Goal: Transaction & Acquisition: Purchase product/service

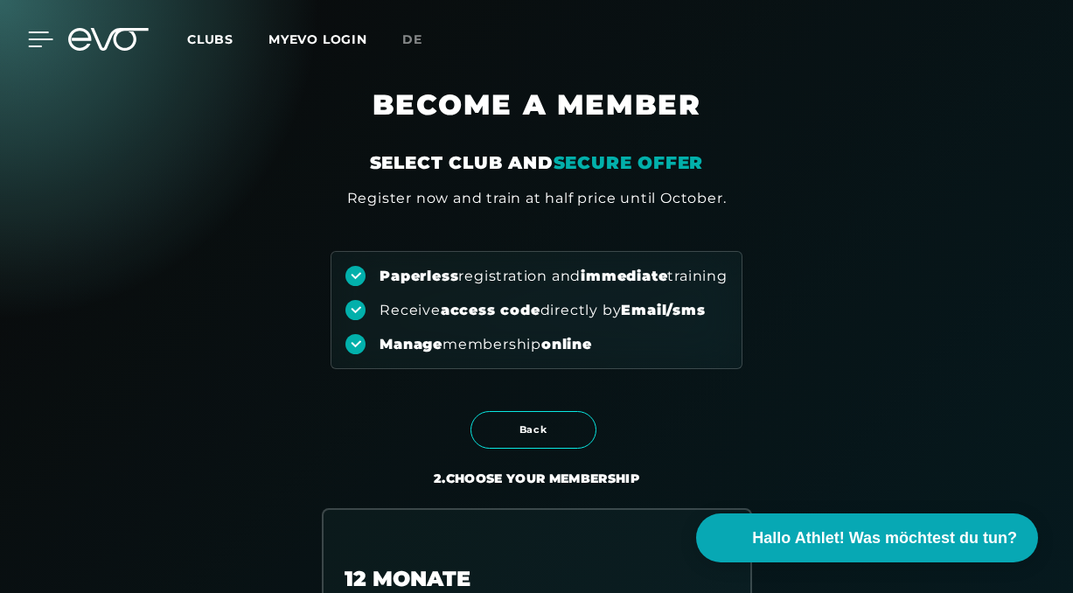
click at [43, 42] on icon at bounding box center [40, 39] width 25 height 16
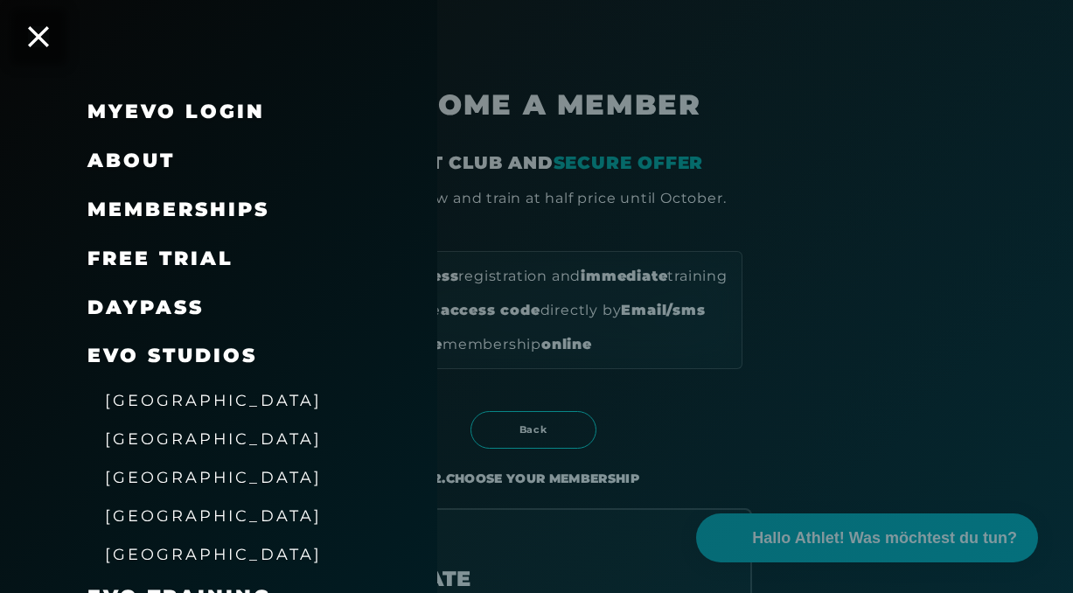
click at [175, 268] on span "free trial" at bounding box center [160, 259] width 146 height 24
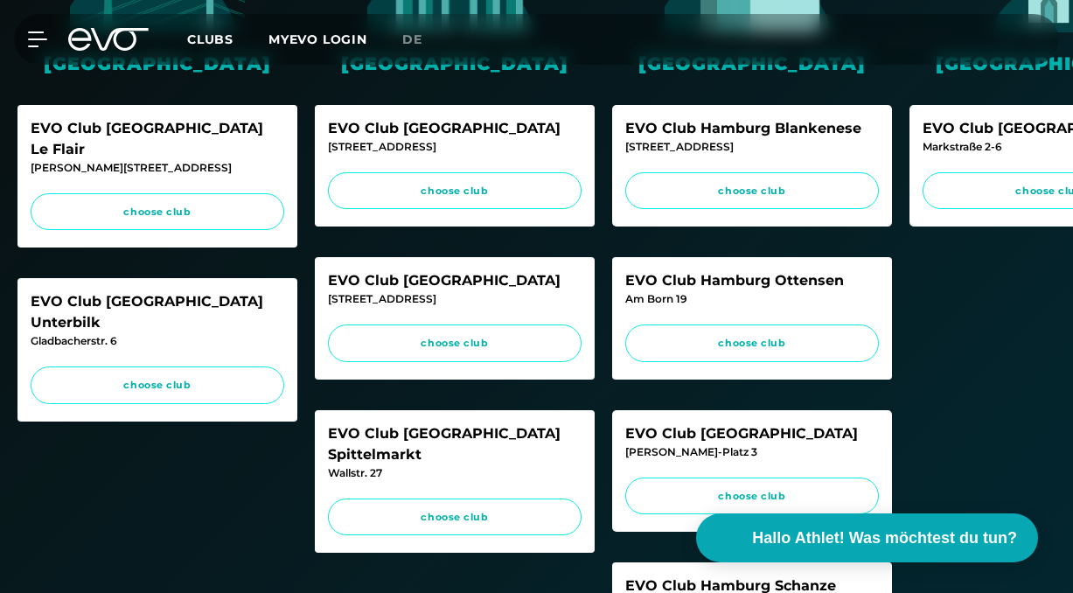
scroll to position [491, 0]
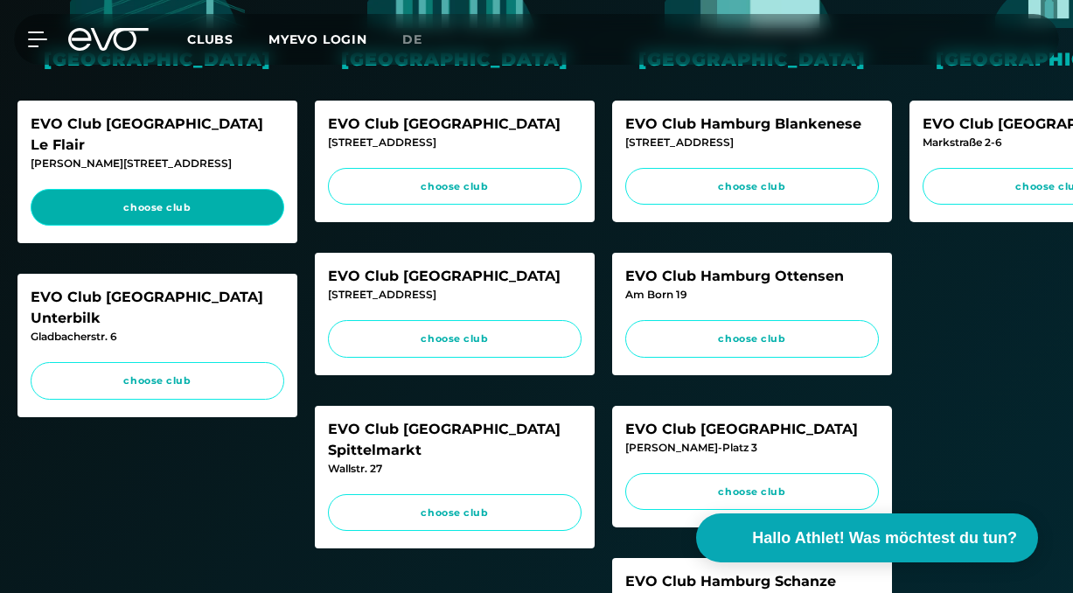
click at [258, 189] on link "choose club" at bounding box center [158, 208] width 254 height 38
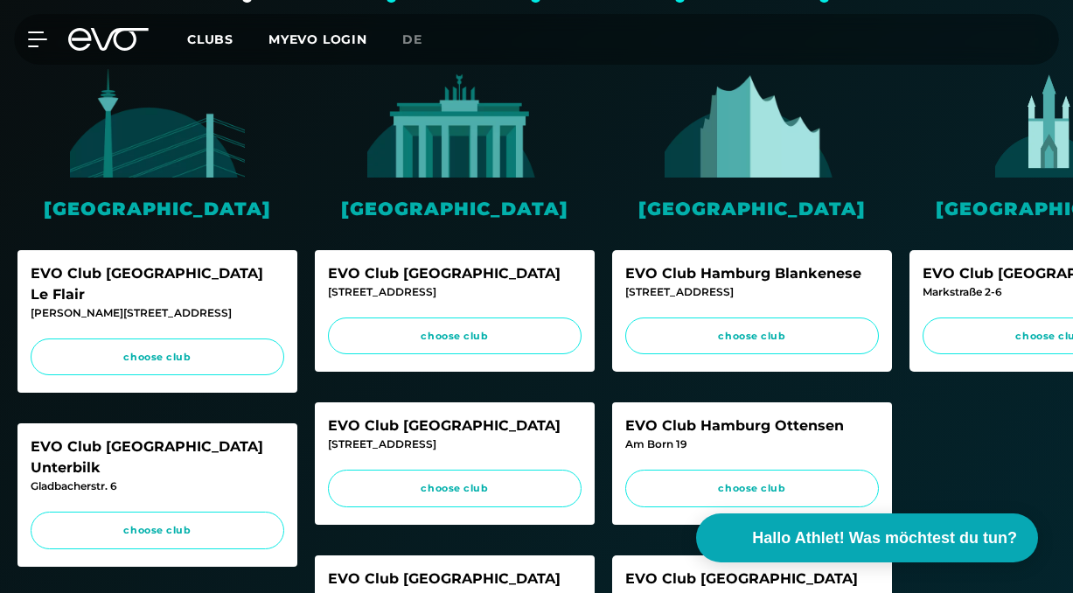
scroll to position [0, 0]
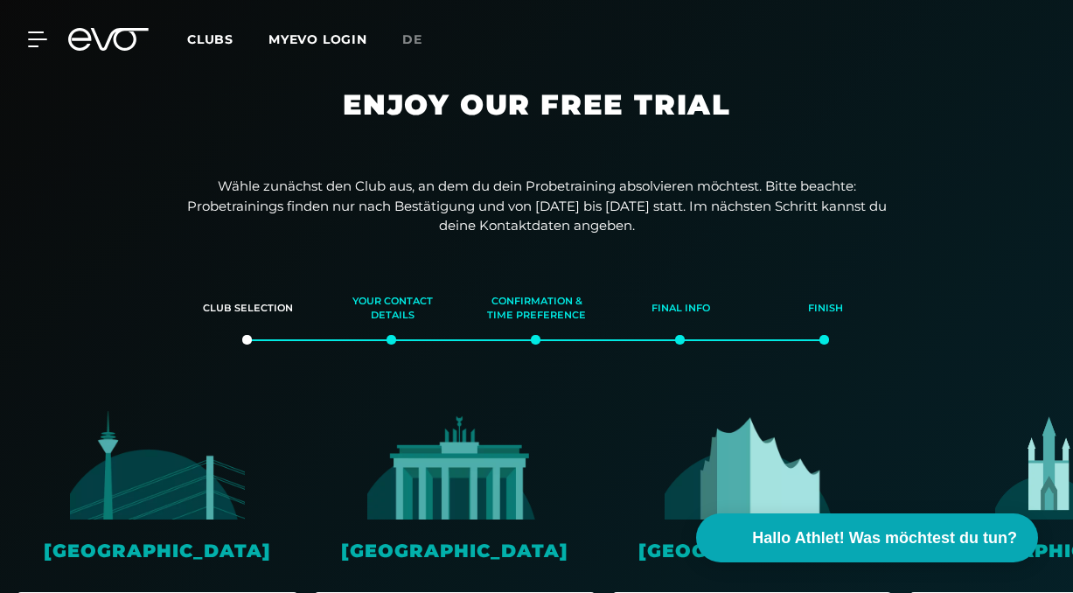
click at [96, 38] on icon at bounding box center [120, 39] width 58 height 23
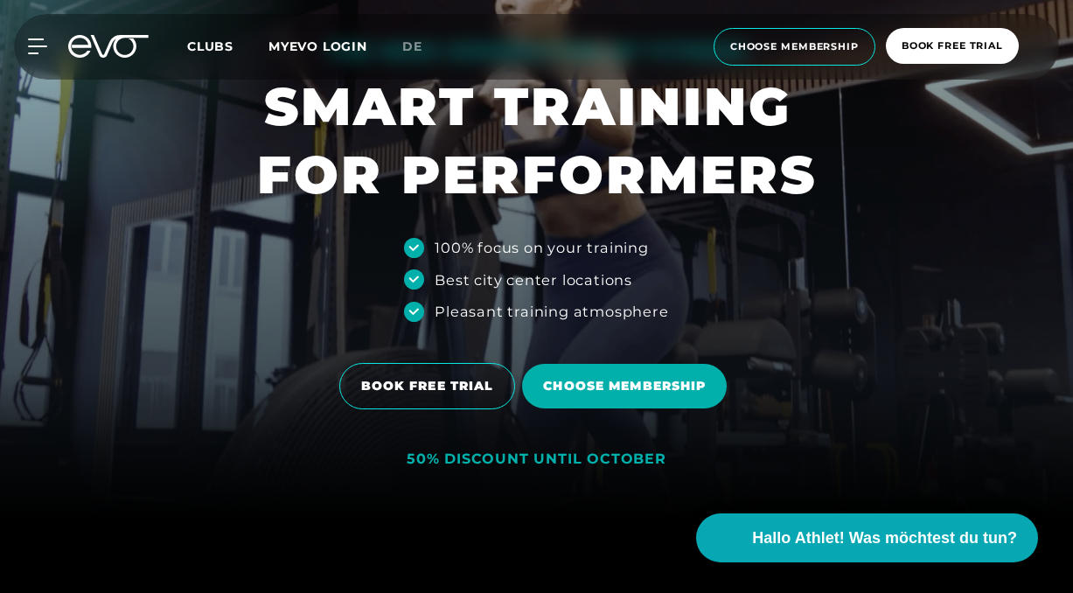
scroll to position [77, 0]
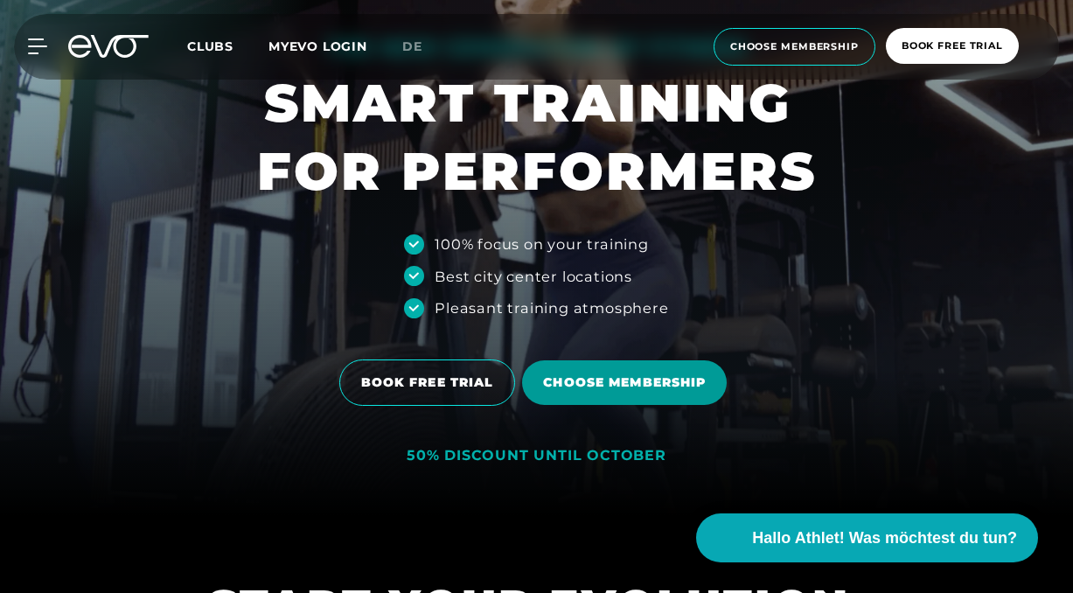
click at [643, 397] on span "Choose membership" at bounding box center [624, 382] width 205 height 45
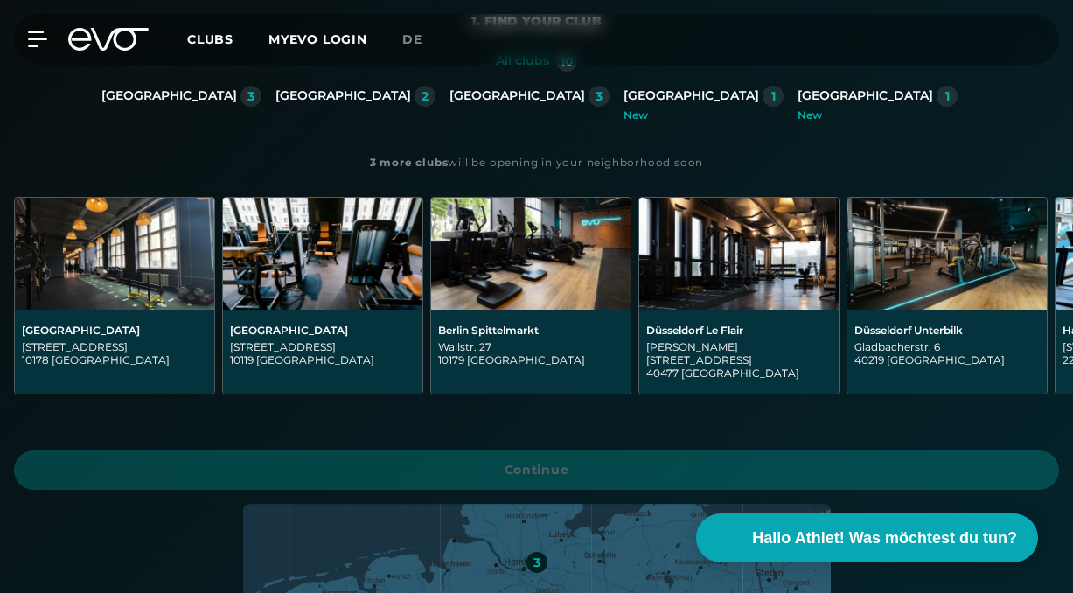
scroll to position [470, 0]
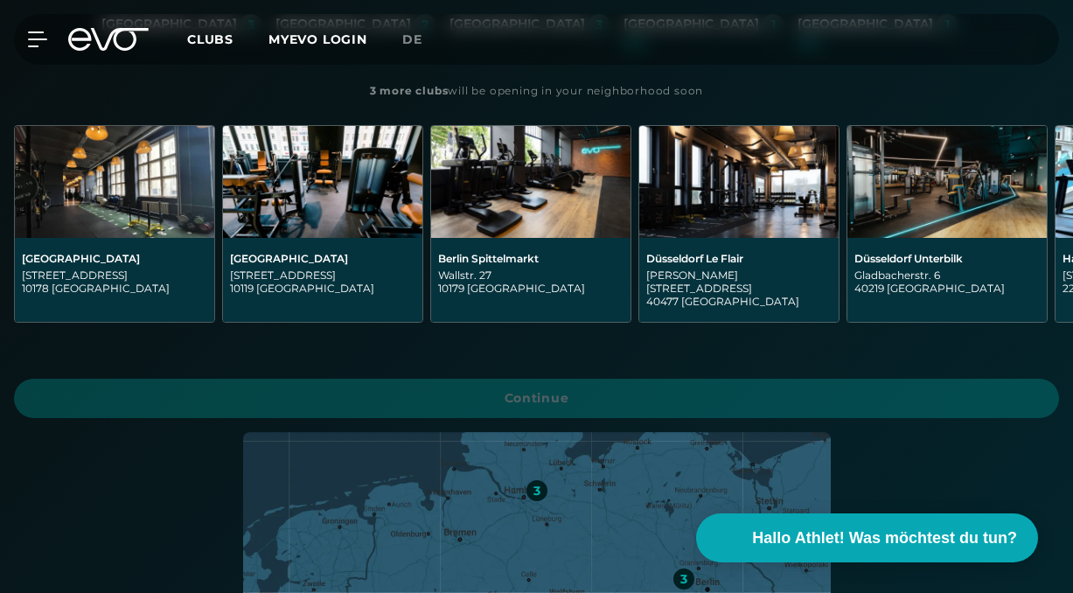
click at [763, 269] on div "[PERSON_NAME][STREET_ADDRESS]" at bounding box center [738, 287] width 185 height 39
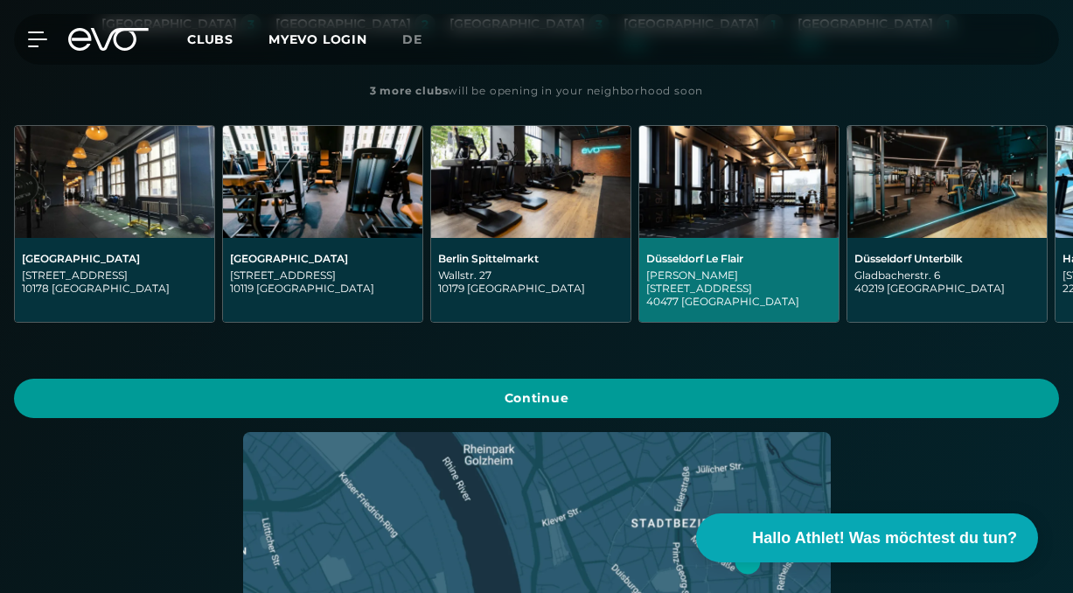
click at [717, 379] on span "Continue" at bounding box center [536, 398] width 1045 height 39
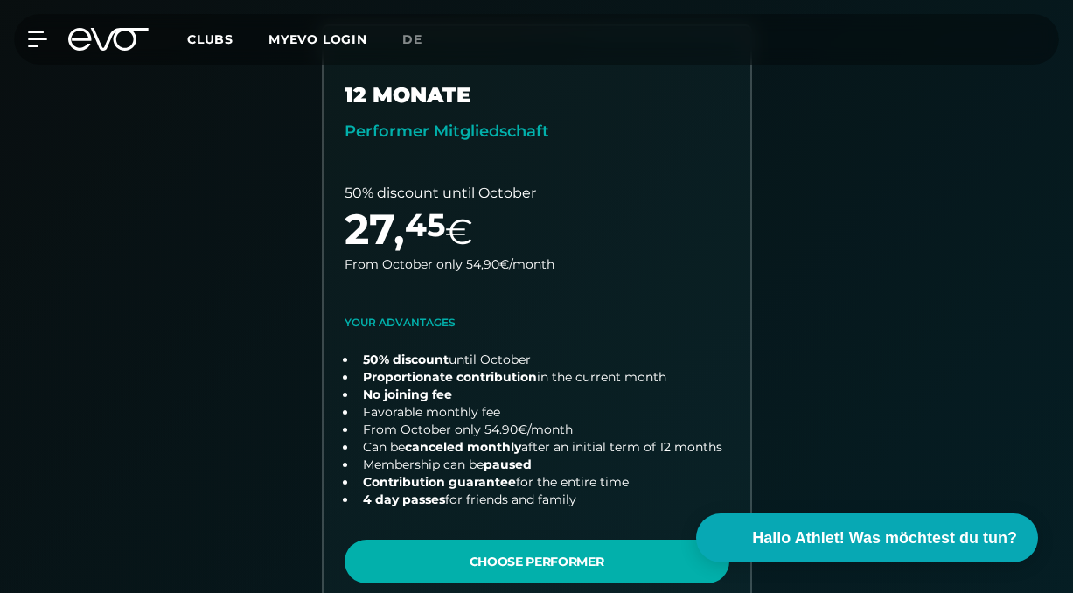
scroll to position [485, 0]
